Goal: Information Seeking & Learning: Learn about a topic

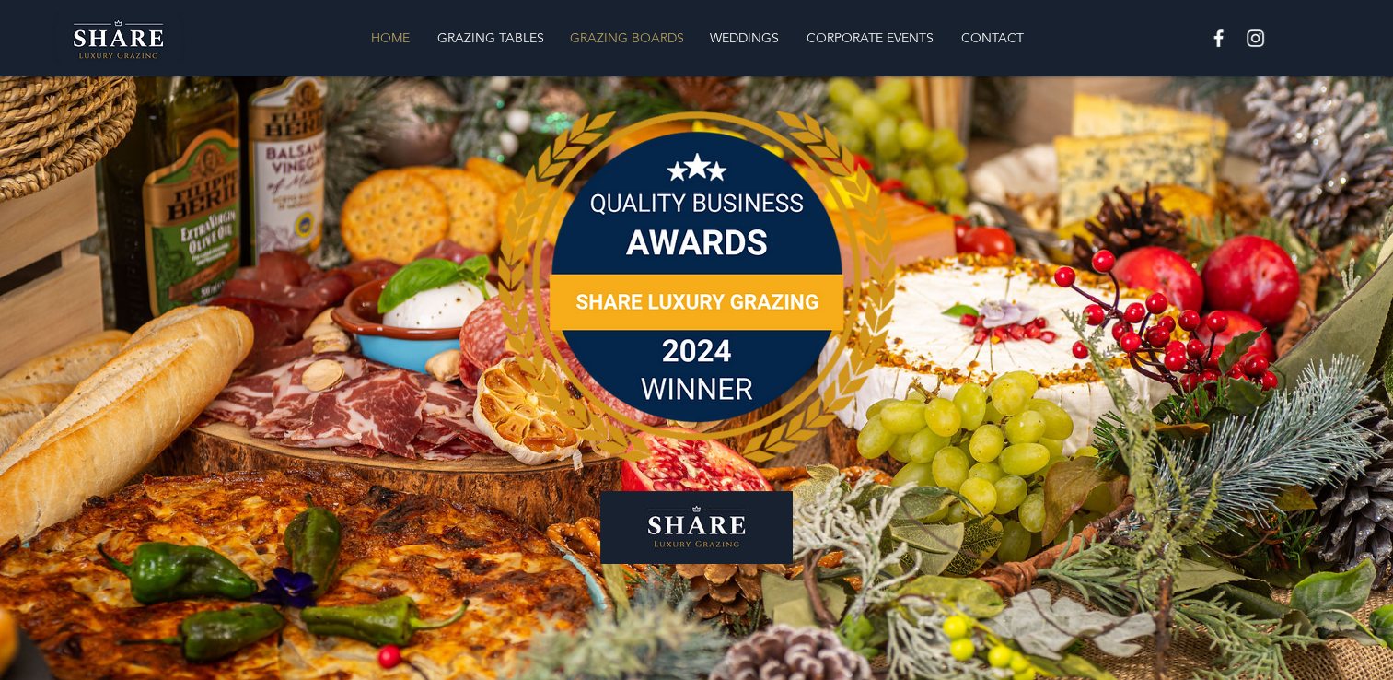
click at [665, 30] on p "GRAZING BOARDS" at bounding box center [627, 37] width 133 height 37
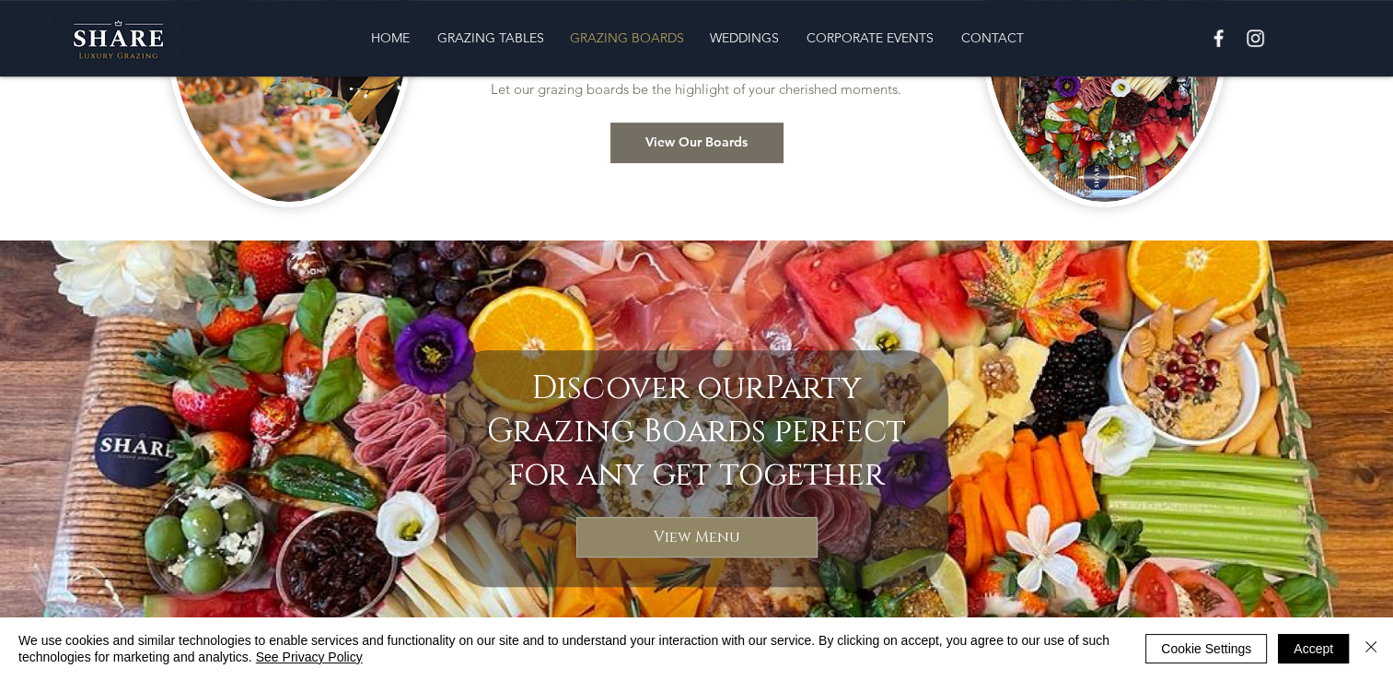
click at [670, 150] on span "View Our Boards" at bounding box center [697, 143] width 102 height 18
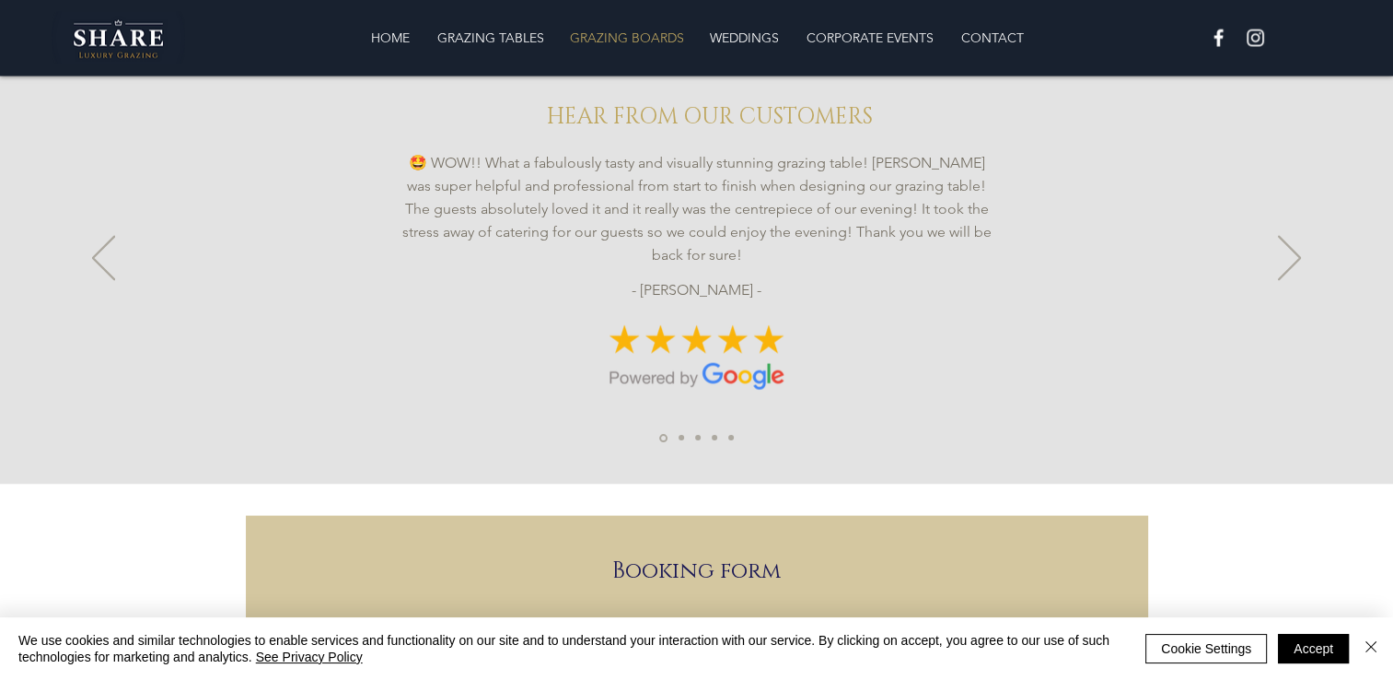
scroll to position [3409, 0]
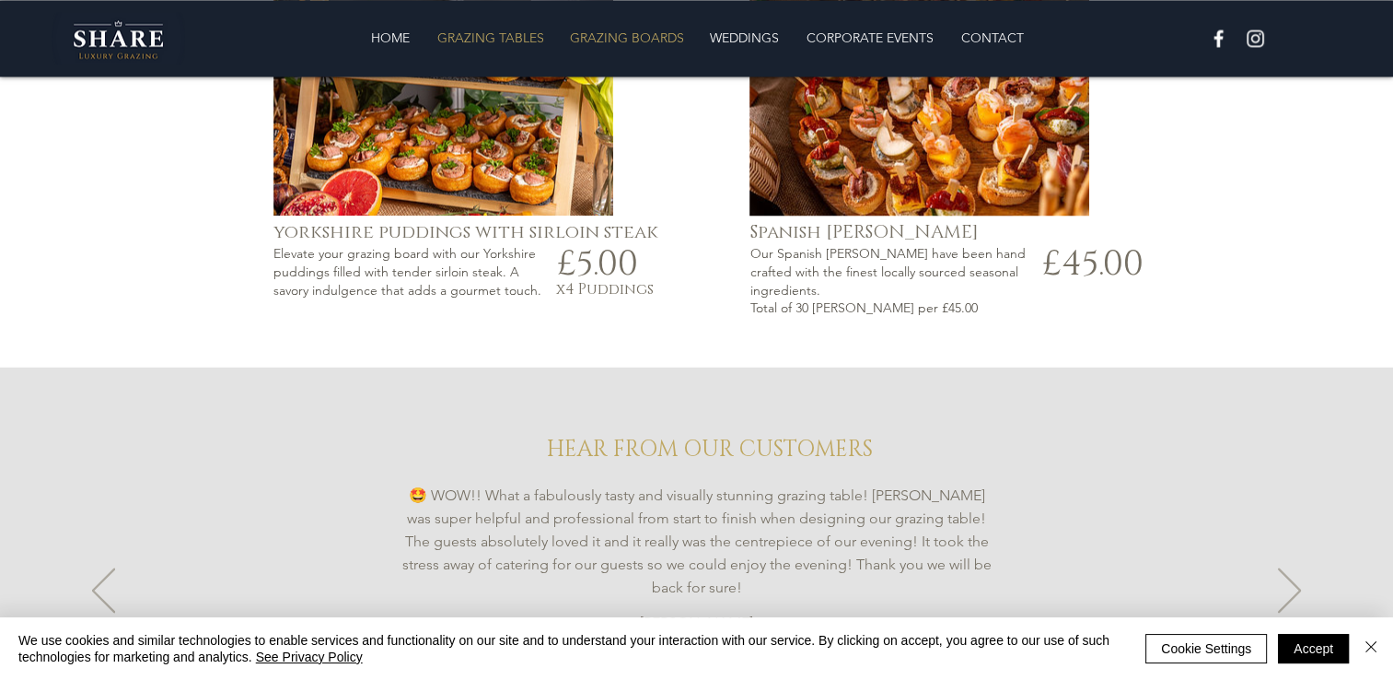
click at [519, 39] on p "GRAZING TABLES" at bounding box center [490, 37] width 125 height 37
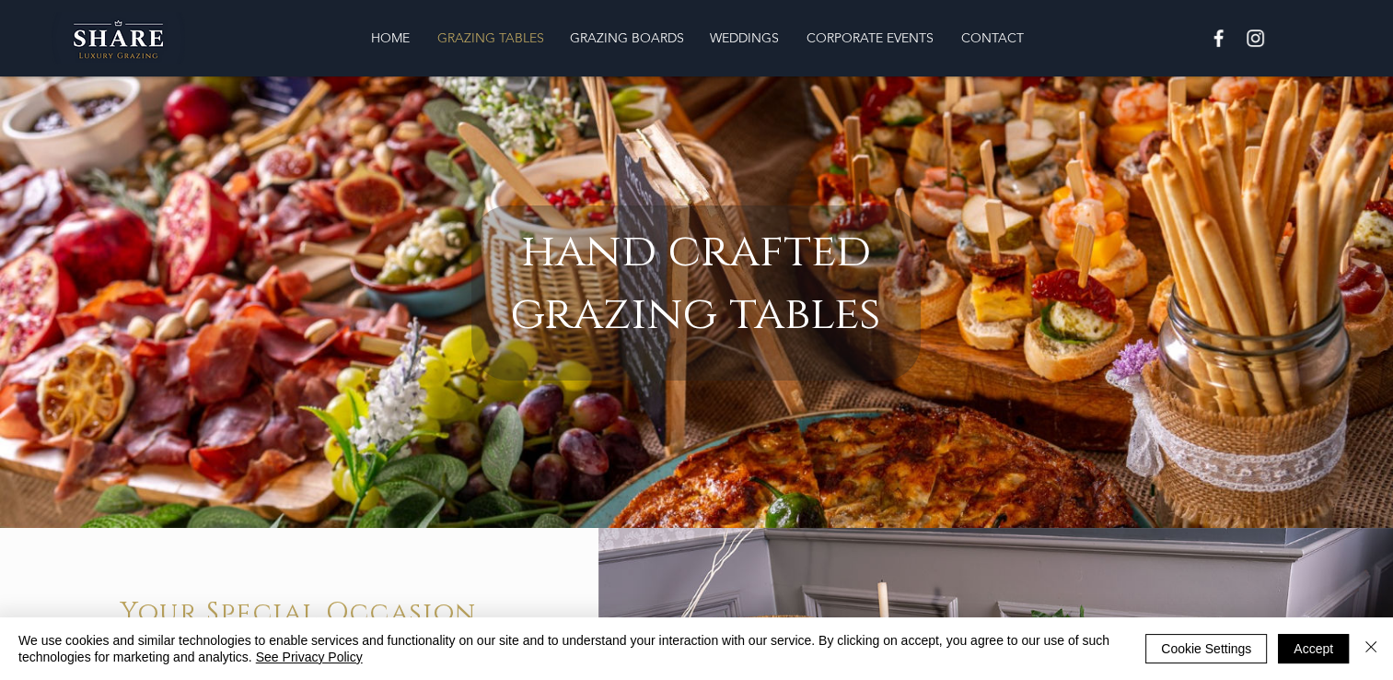
click at [525, 41] on p "GRAZING TABLES" at bounding box center [490, 37] width 125 height 37
click at [614, 30] on p "GRAZING BOARDS" at bounding box center [627, 37] width 133 height 37
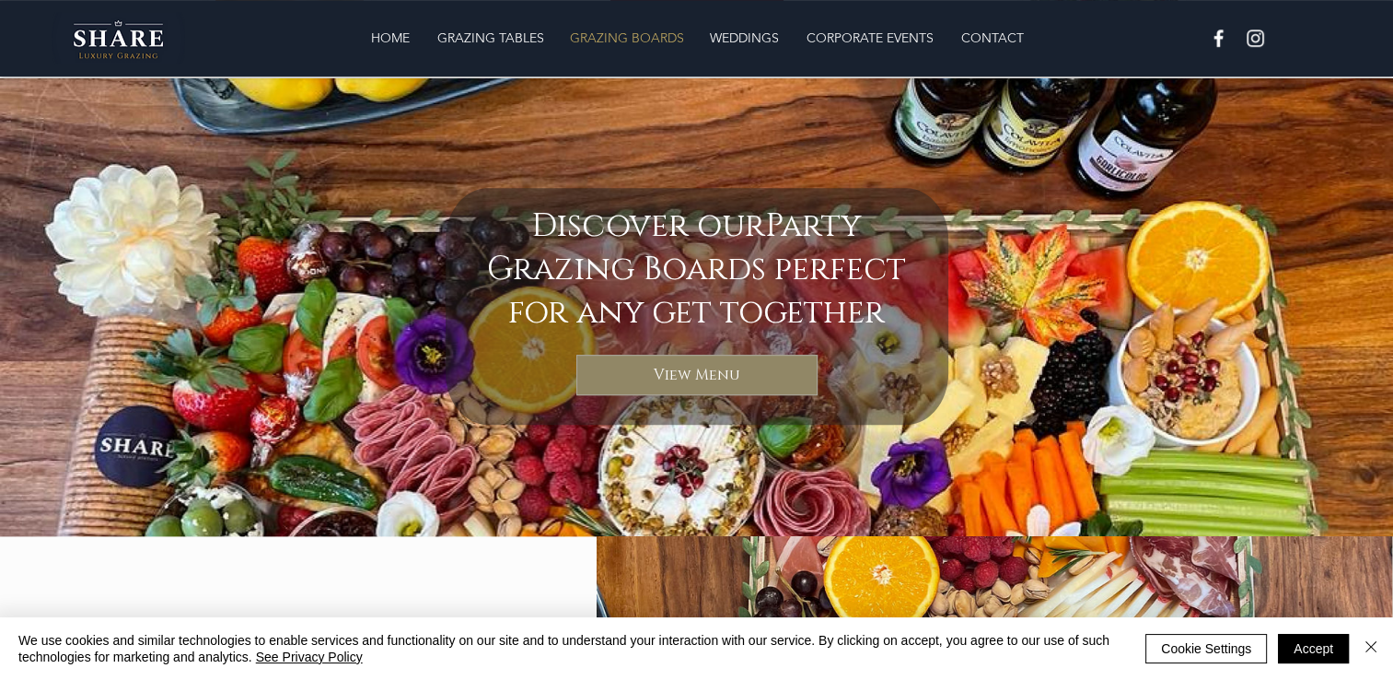
scroll to position [965, 0]
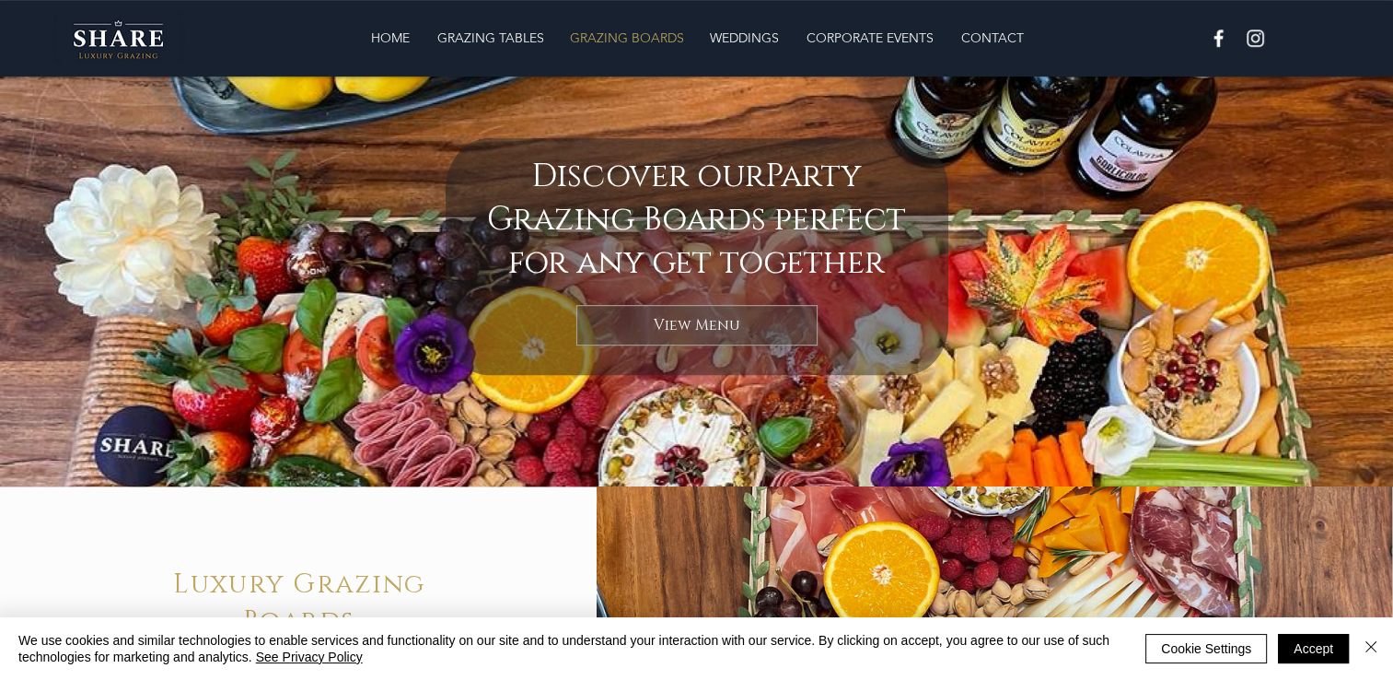
click at [613, 326] on link "View Menu" at bounding box center [697, 325] width 241 height 41
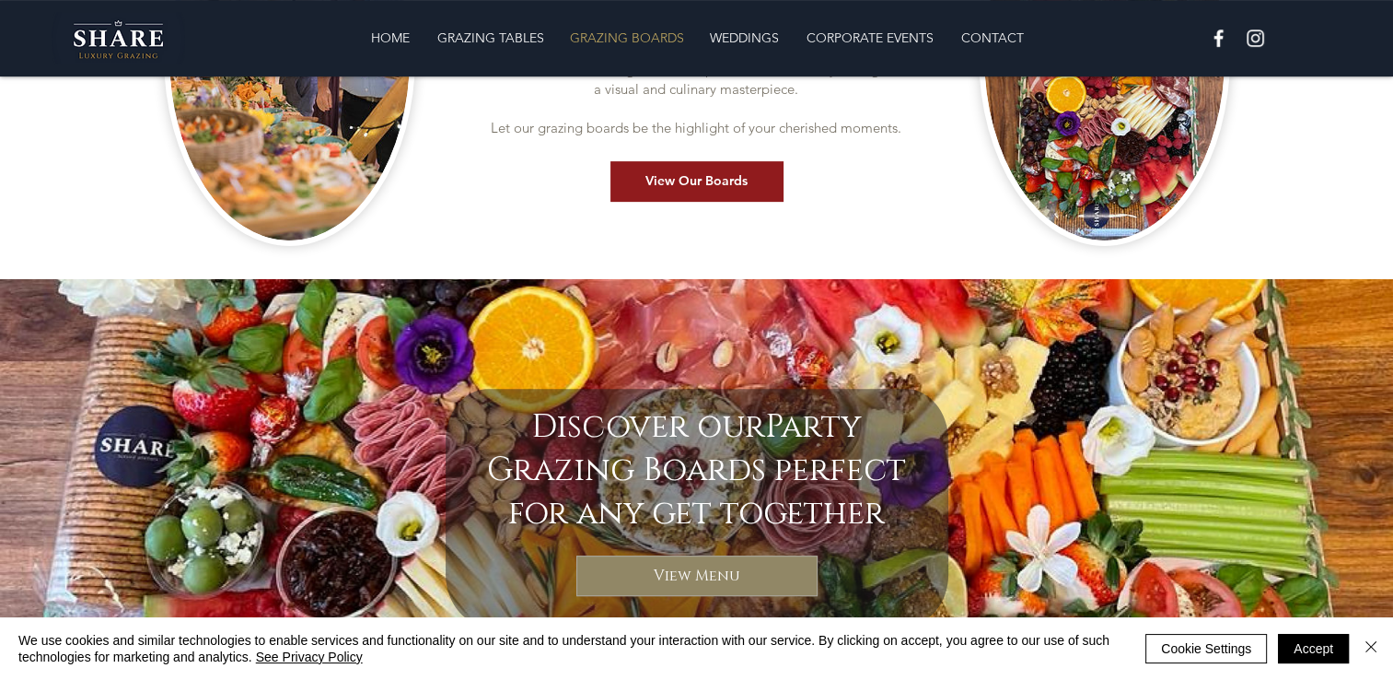
scroll to position [606, 0]
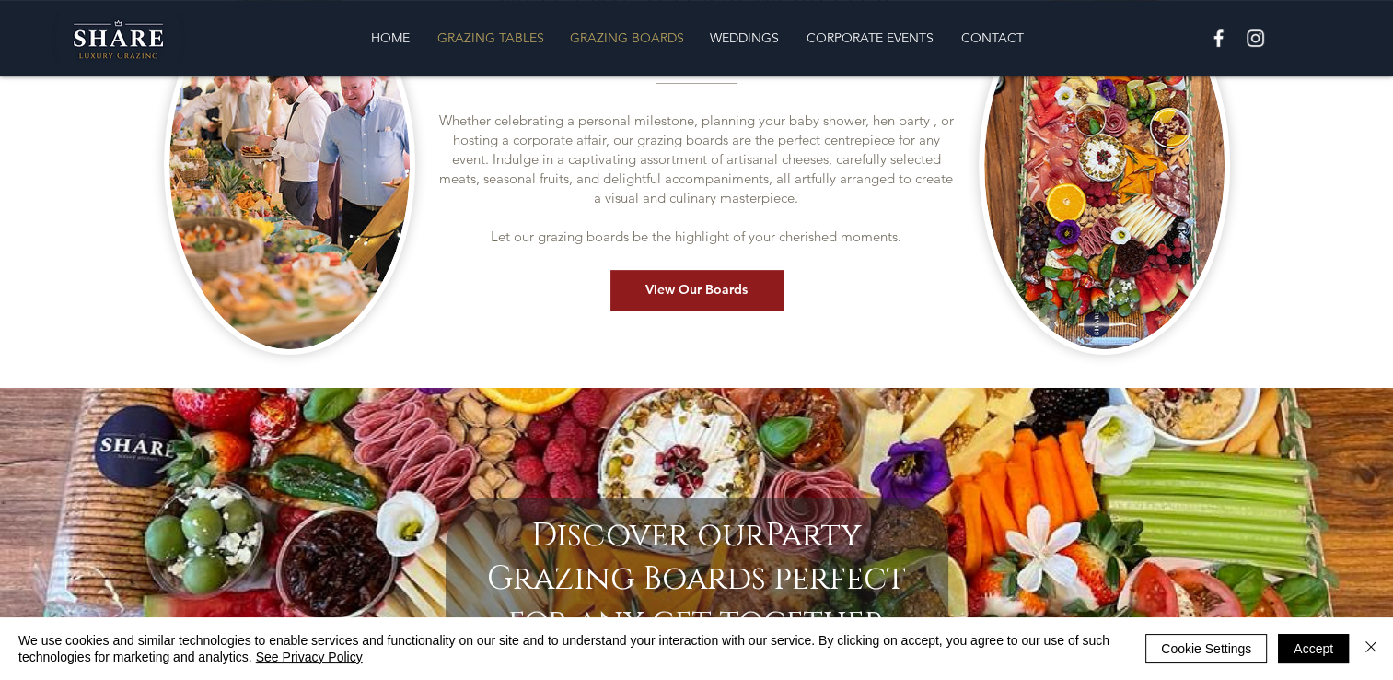
click at [534, 39] on p "GRAZING TABLES" at bounding box center [490, 37] width 125 height 37
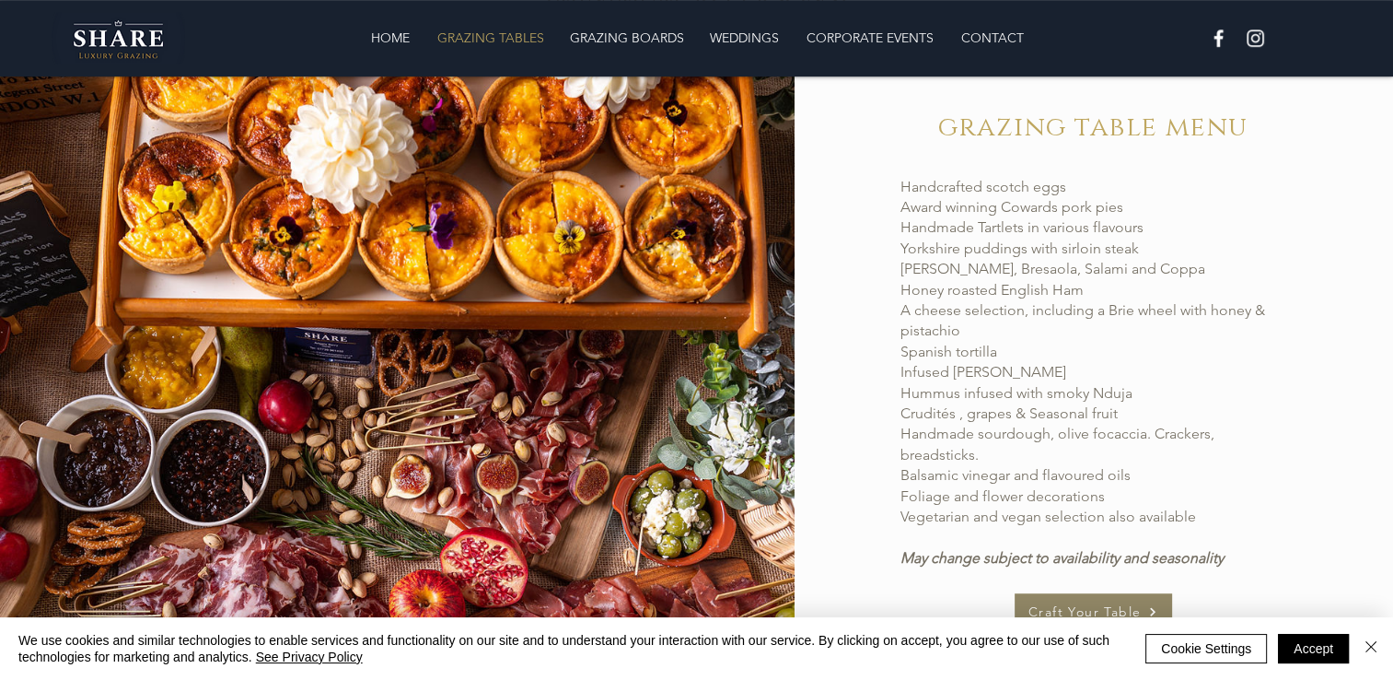
scroll to position [1113, 0]
